Goal: Task Accomplishment & Management: Manage account settings

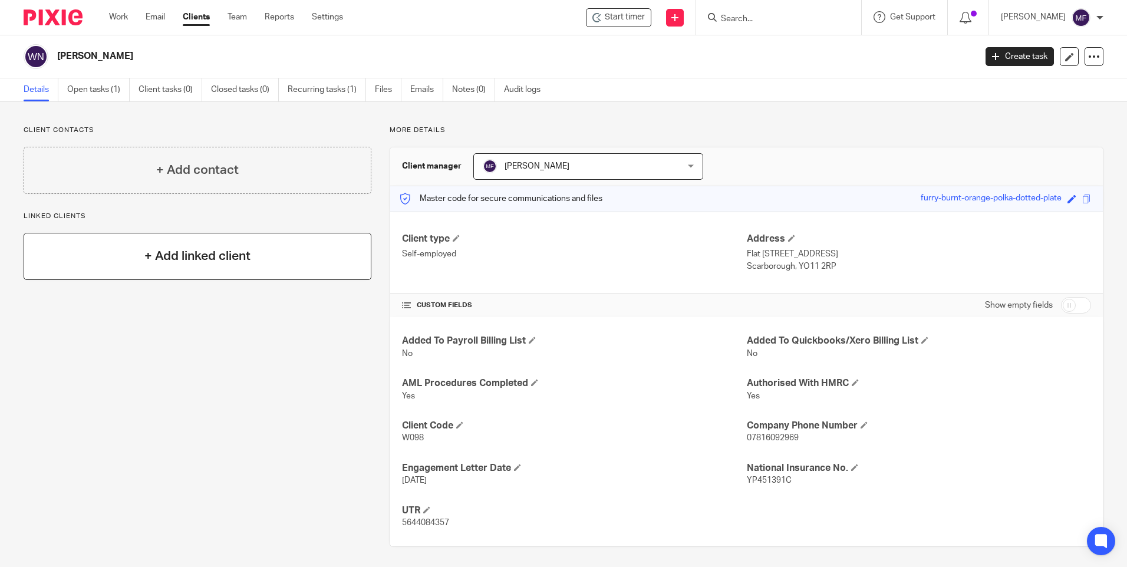
scroll to position [4, 0]
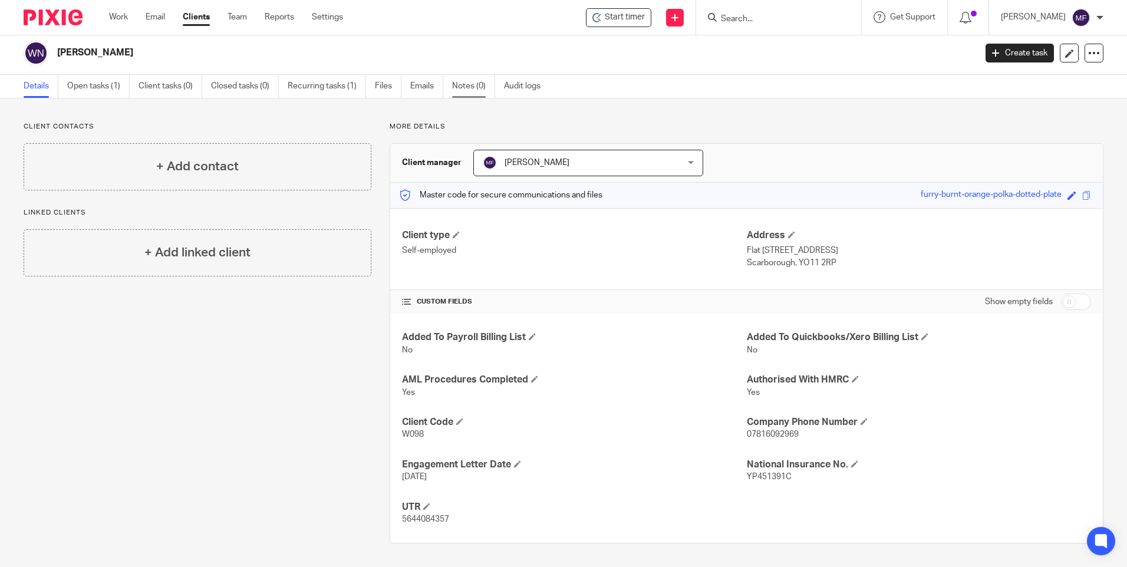
click at [464, 84] on link "Notes (0)" at bounding box center [473, 86] width 43 height 23
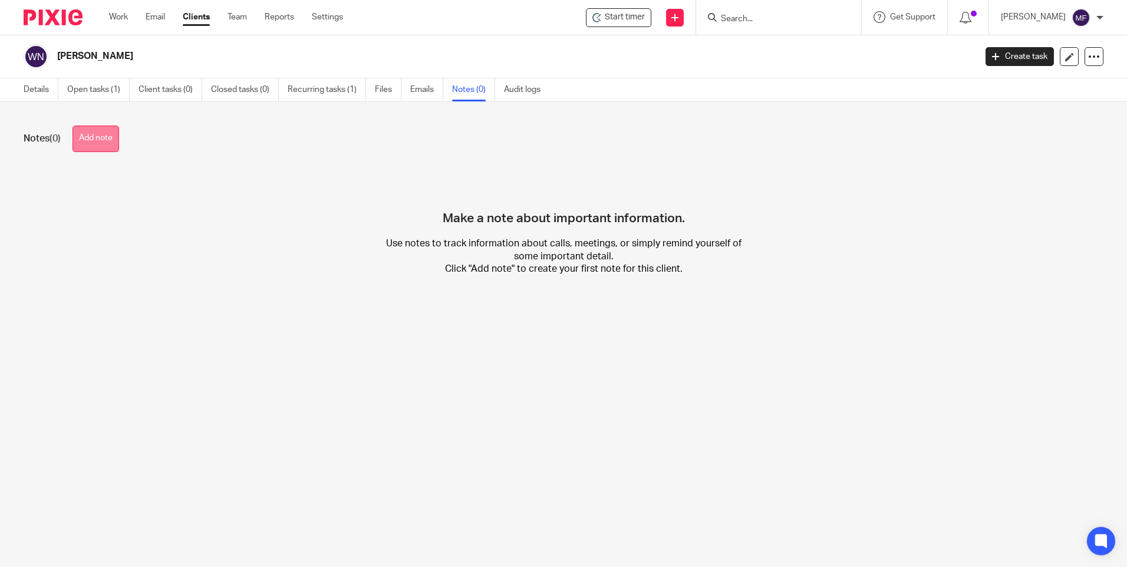
click at [98, 138] on button "Add note" at bounding box center [95, 139] width 47 height 27
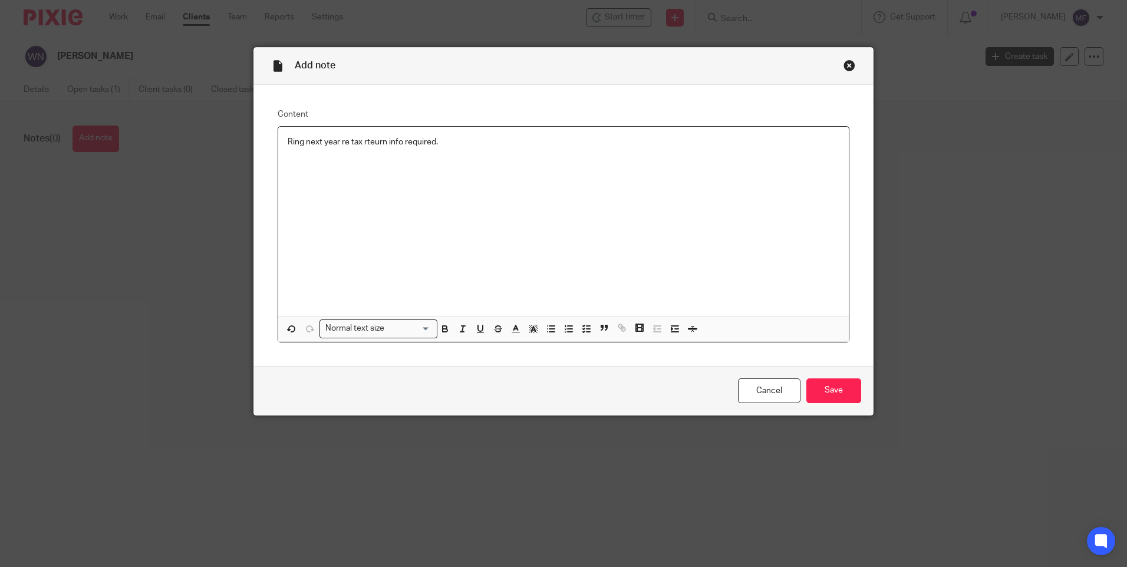
click at [368, 142] on p "Ring next year re tax rteurn info required." at bounding box center [564, 142] width 552 height 12
click at [842, 402] on input "Save" at bounding box center [833, 390] width 55 height 25
